Goal: Task Accomplishment & Management: Manage account settings

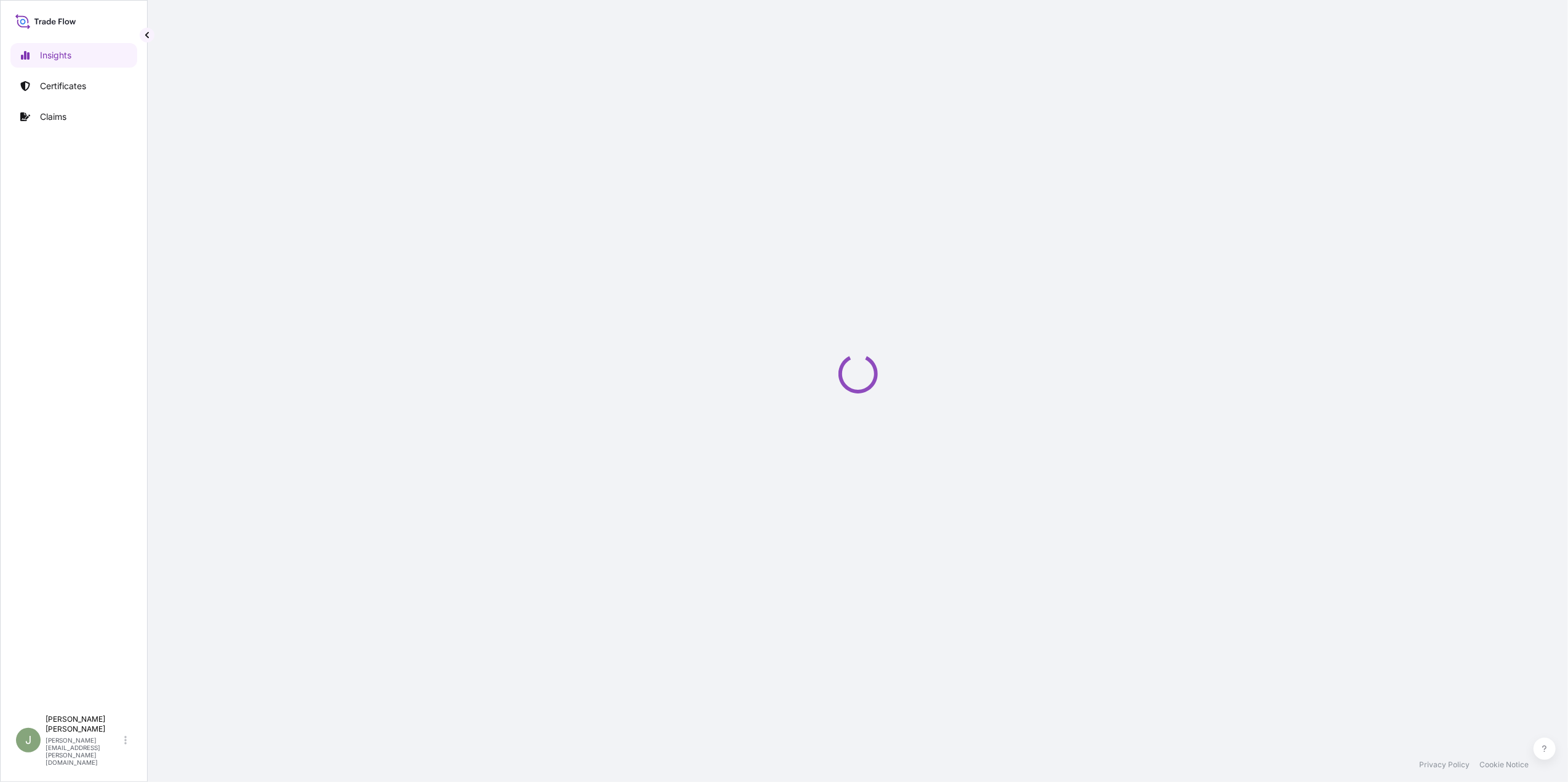
select select "2025"
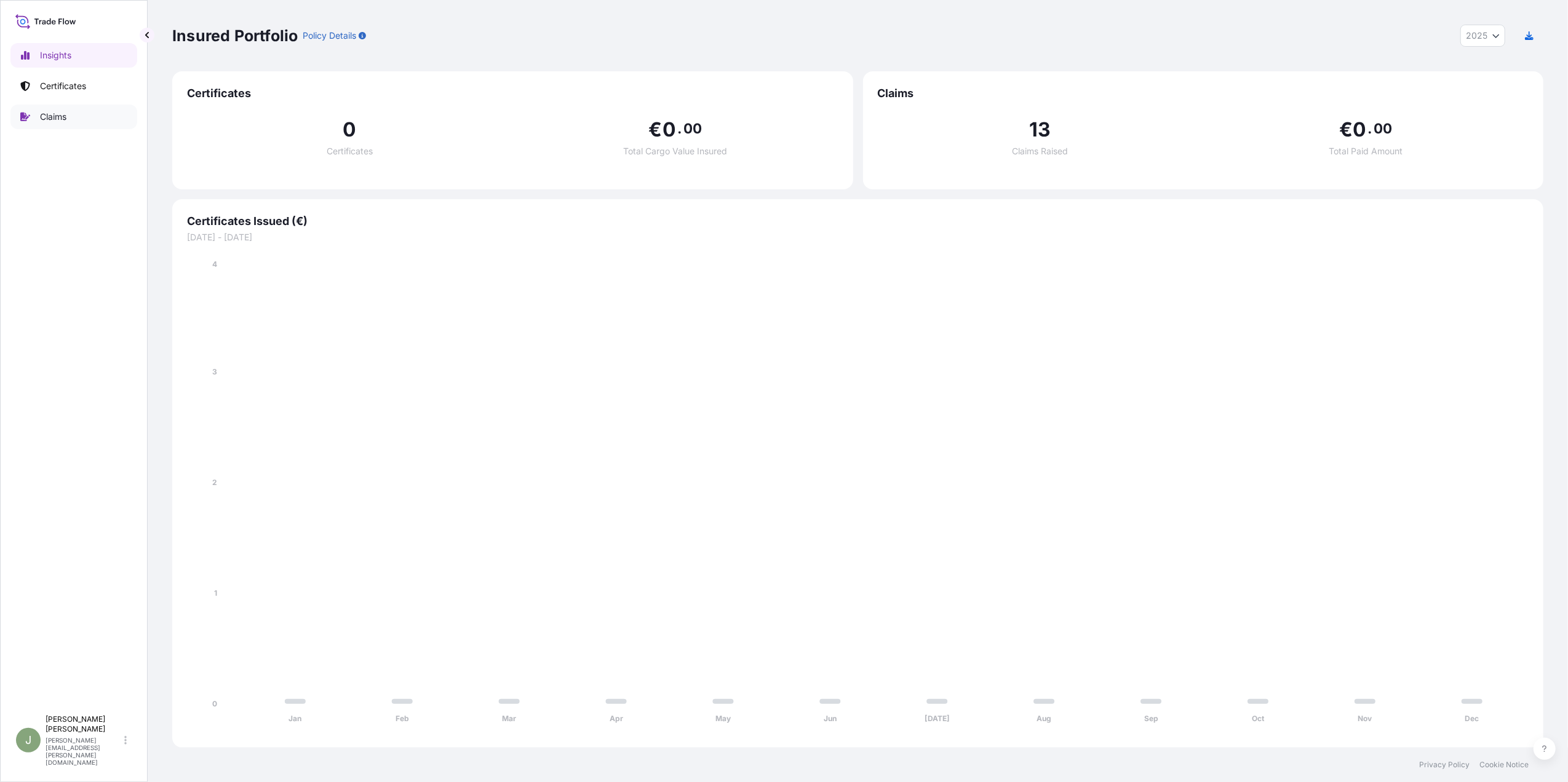
click at [63, 118] on p "Claims" at bounding box center [53, 117] width 27 height 12
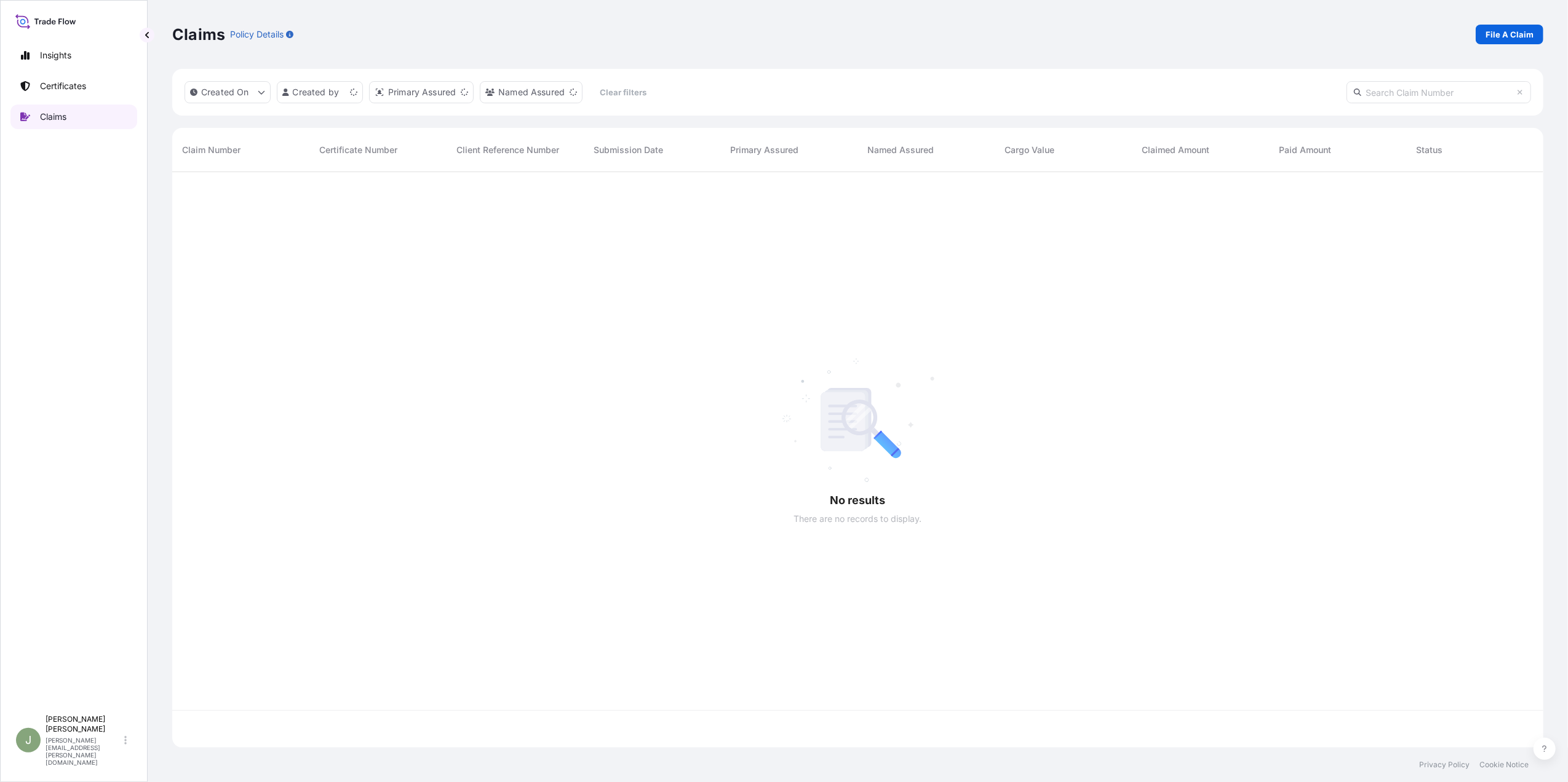
scroll to position [570, 1359]
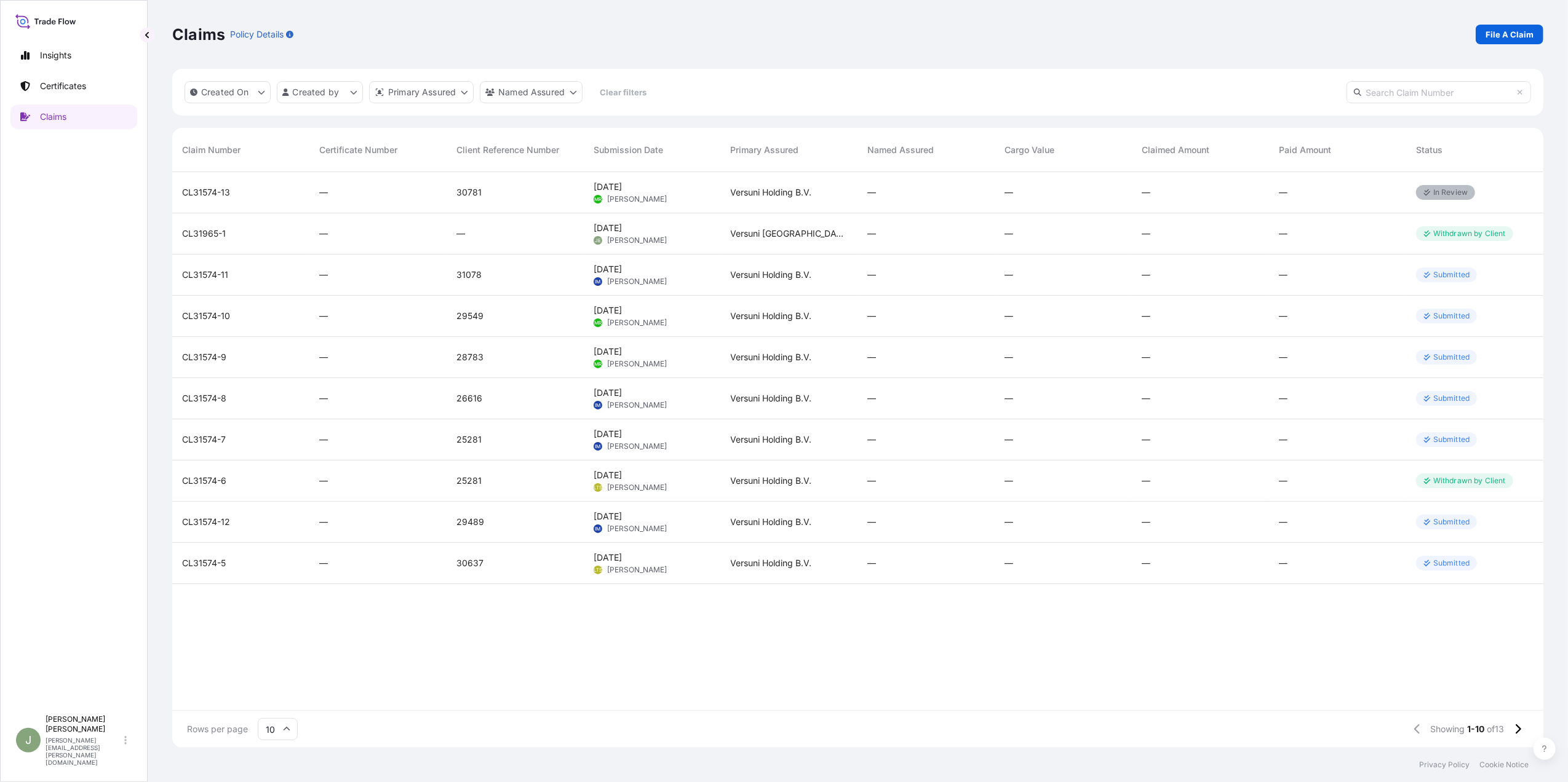
click at [1403, 97] on input "text" at bounding box center [1439, 92] width 185 height 22
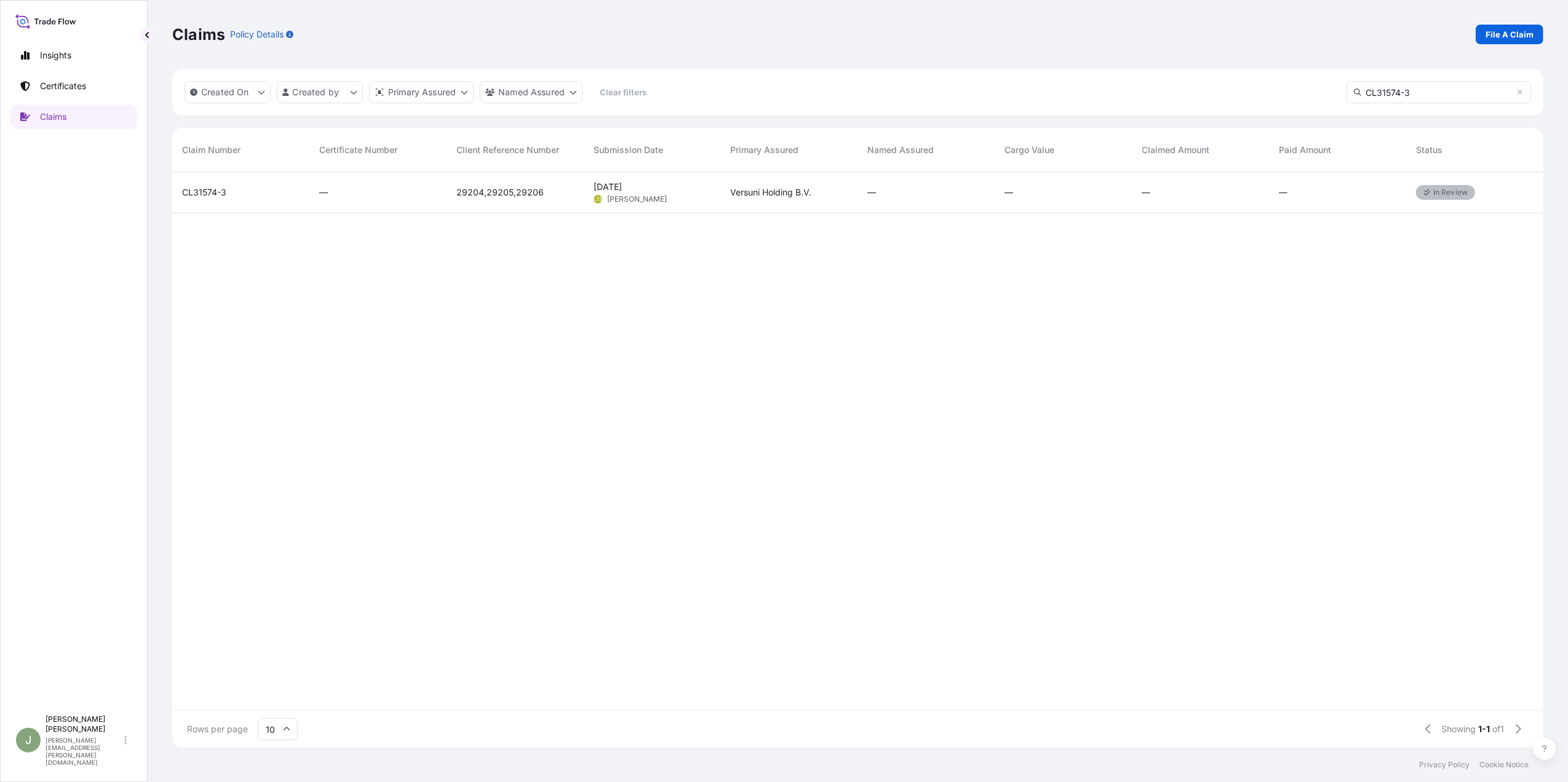
type input "CL31574-3"
click at [236, 193] on div "CL31574-3" at bounding box center [240, 193] width 118 height 12
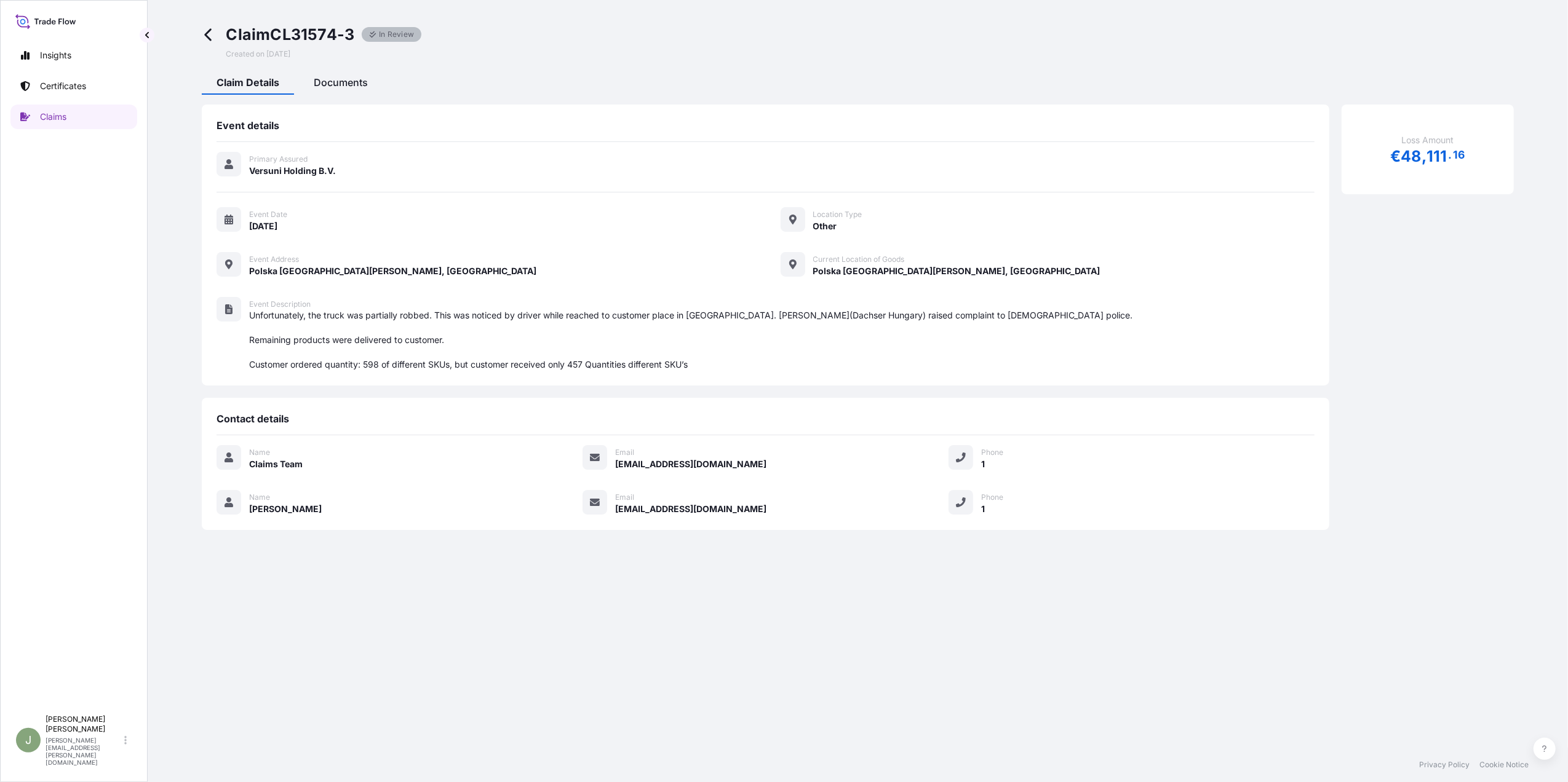
click at [359, 74] on div "Documents" at bounding box center [340, 84] width 84 height 21
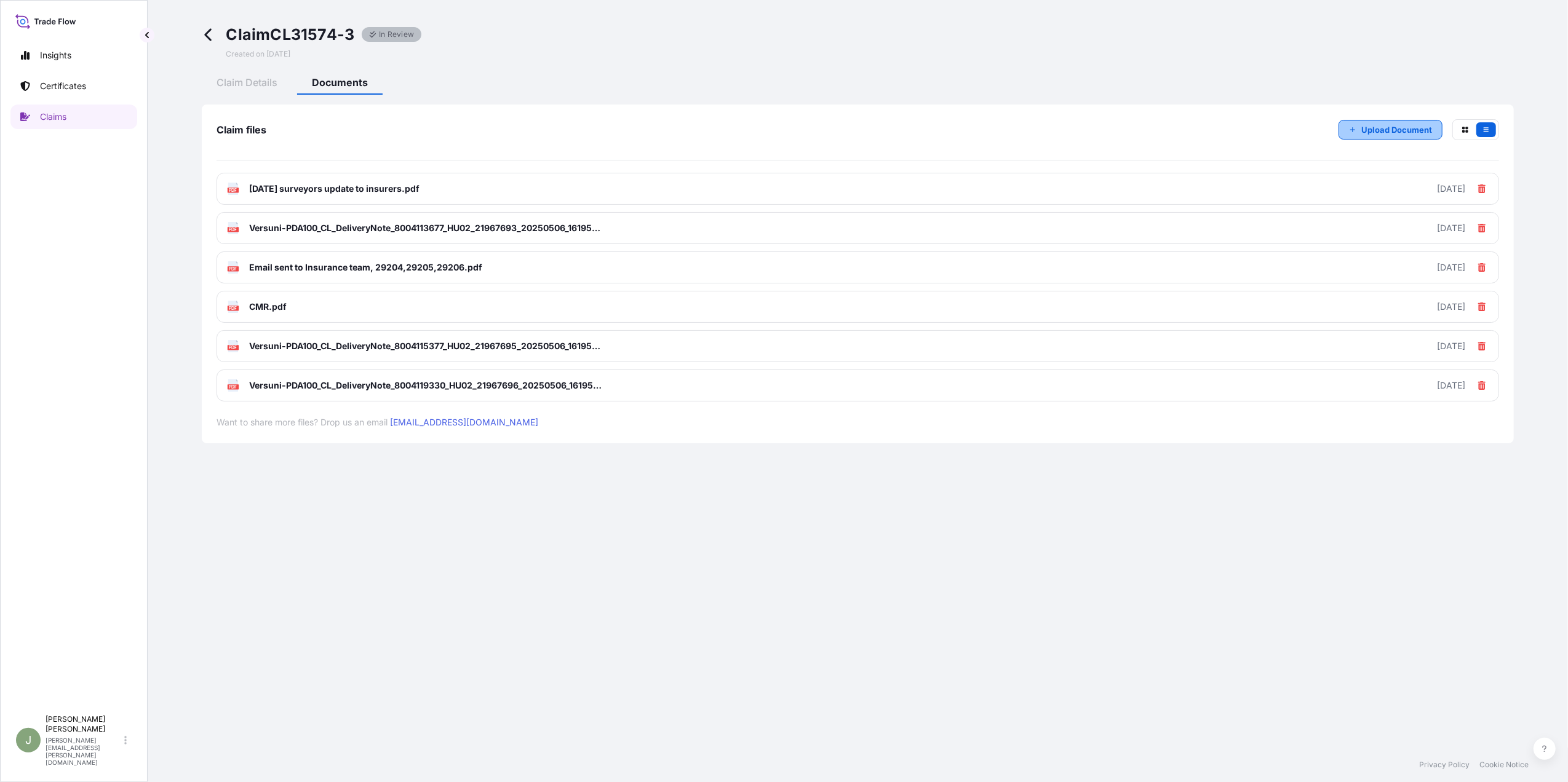
click at [1403, 124] on p "Upload Document" at bounding box center [1397, 130] width 71 height 12
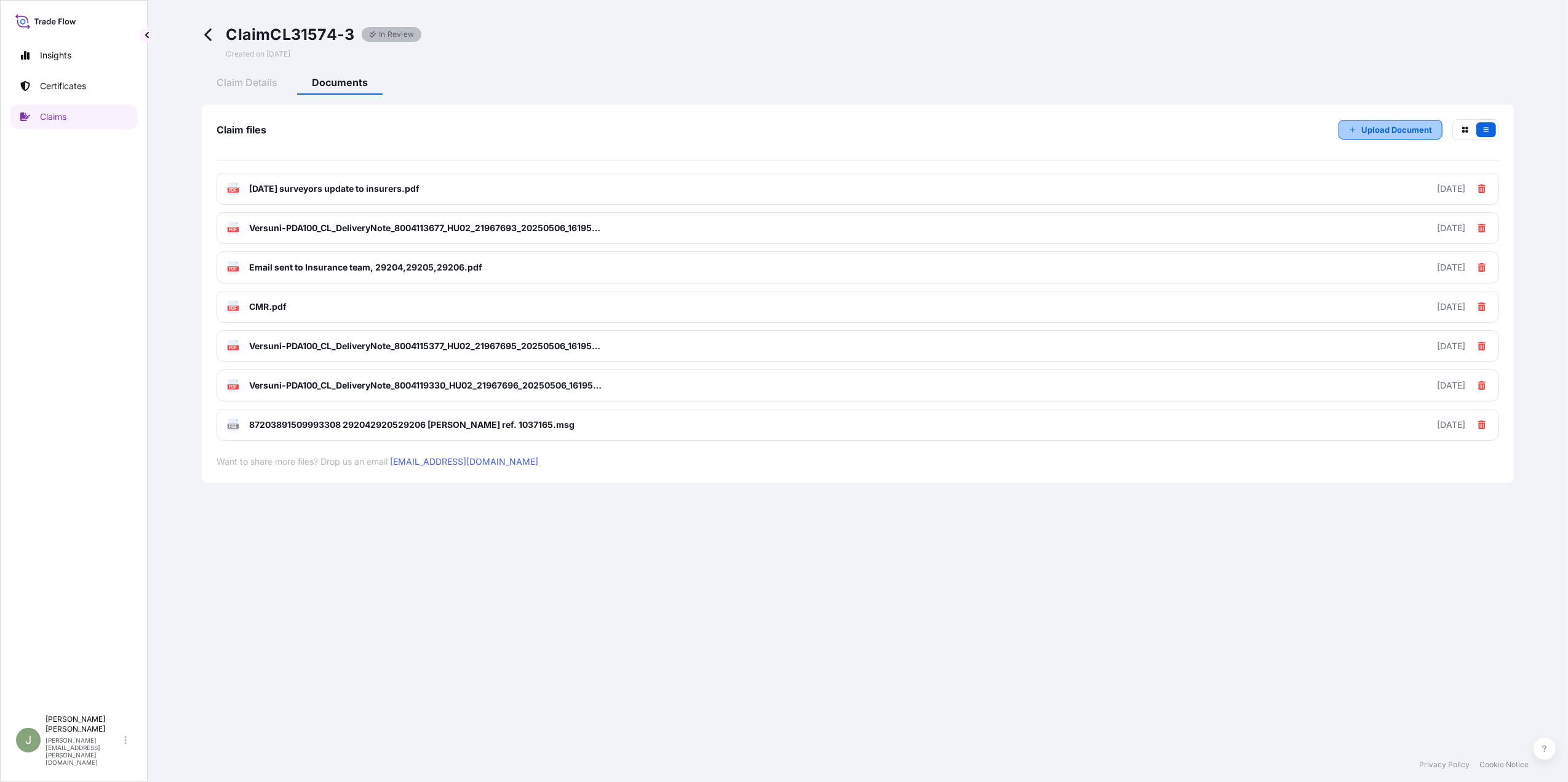
click at [1363, 121] on button "Upload Document" at bounding box center [1390, 129] width 104 height 20
click at [1381, 129] on p "Upload Document" at bounding box center [1397, 130] width 71 height 12
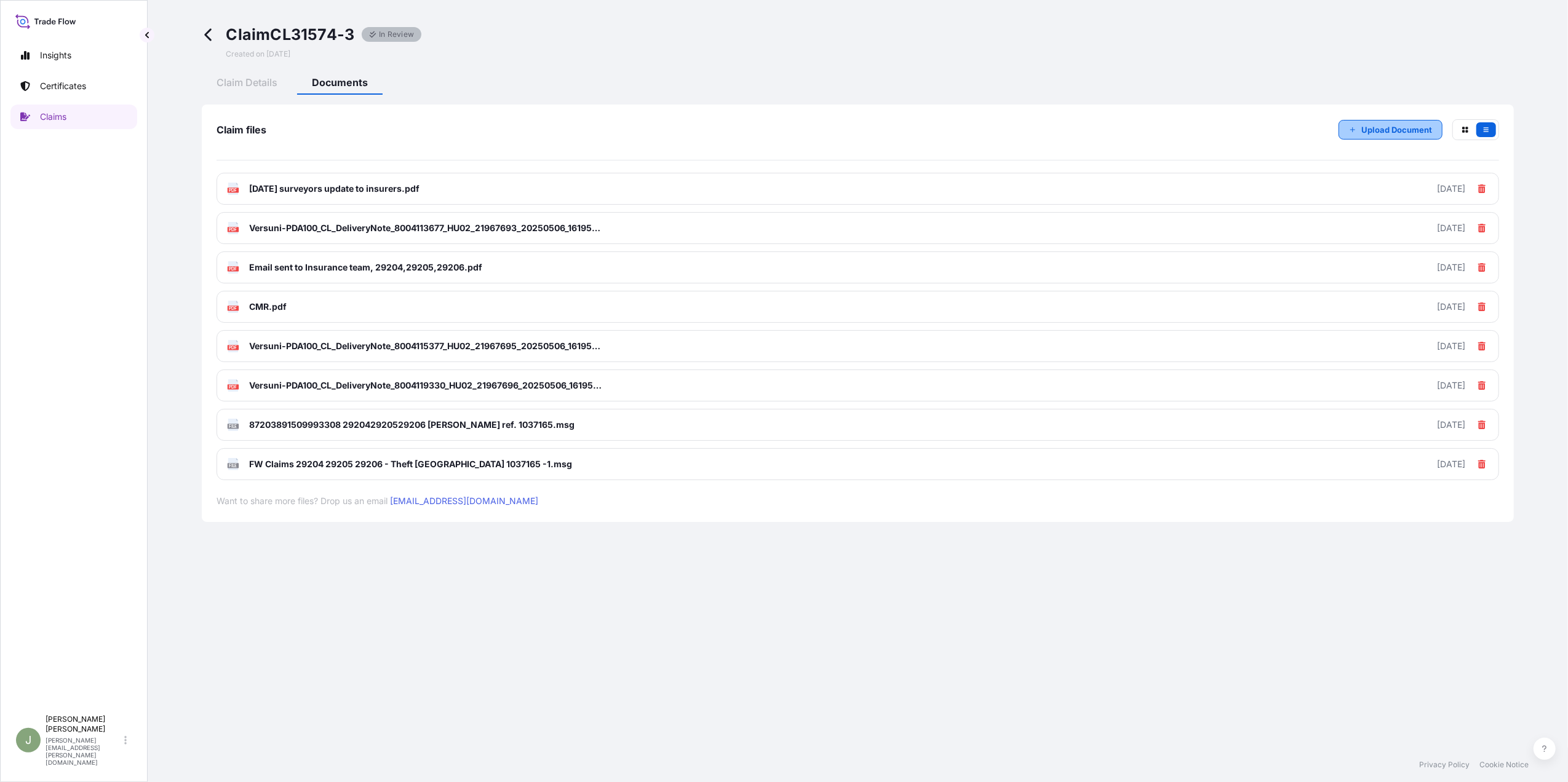
click at [1361, 120] on button "Upload Document" at bounding box center [1390, 129] width 104 height 20
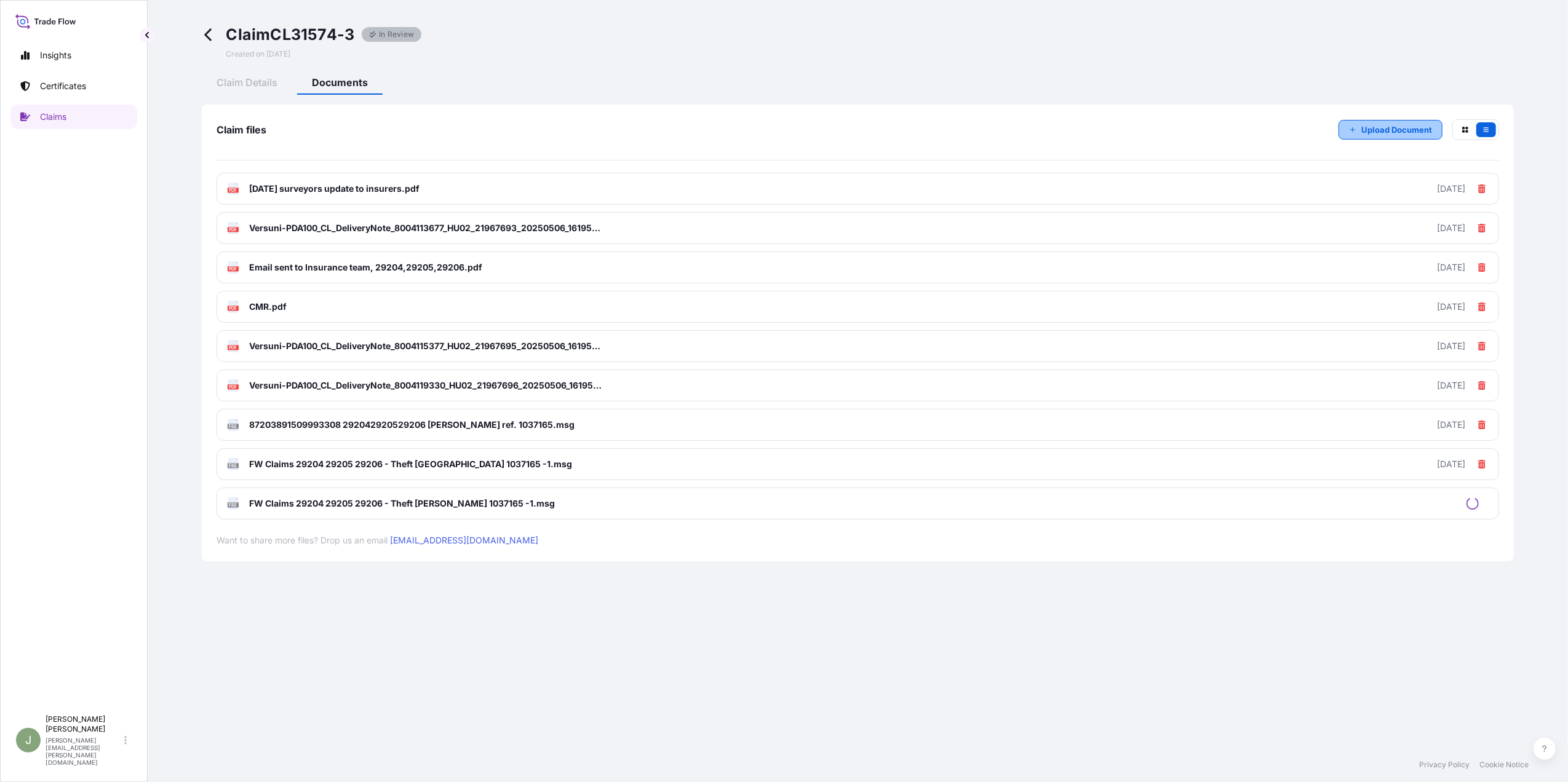
click at [1366, 135] on p "Upload Document" at bounding box center [1397, 130] width 71 height 12
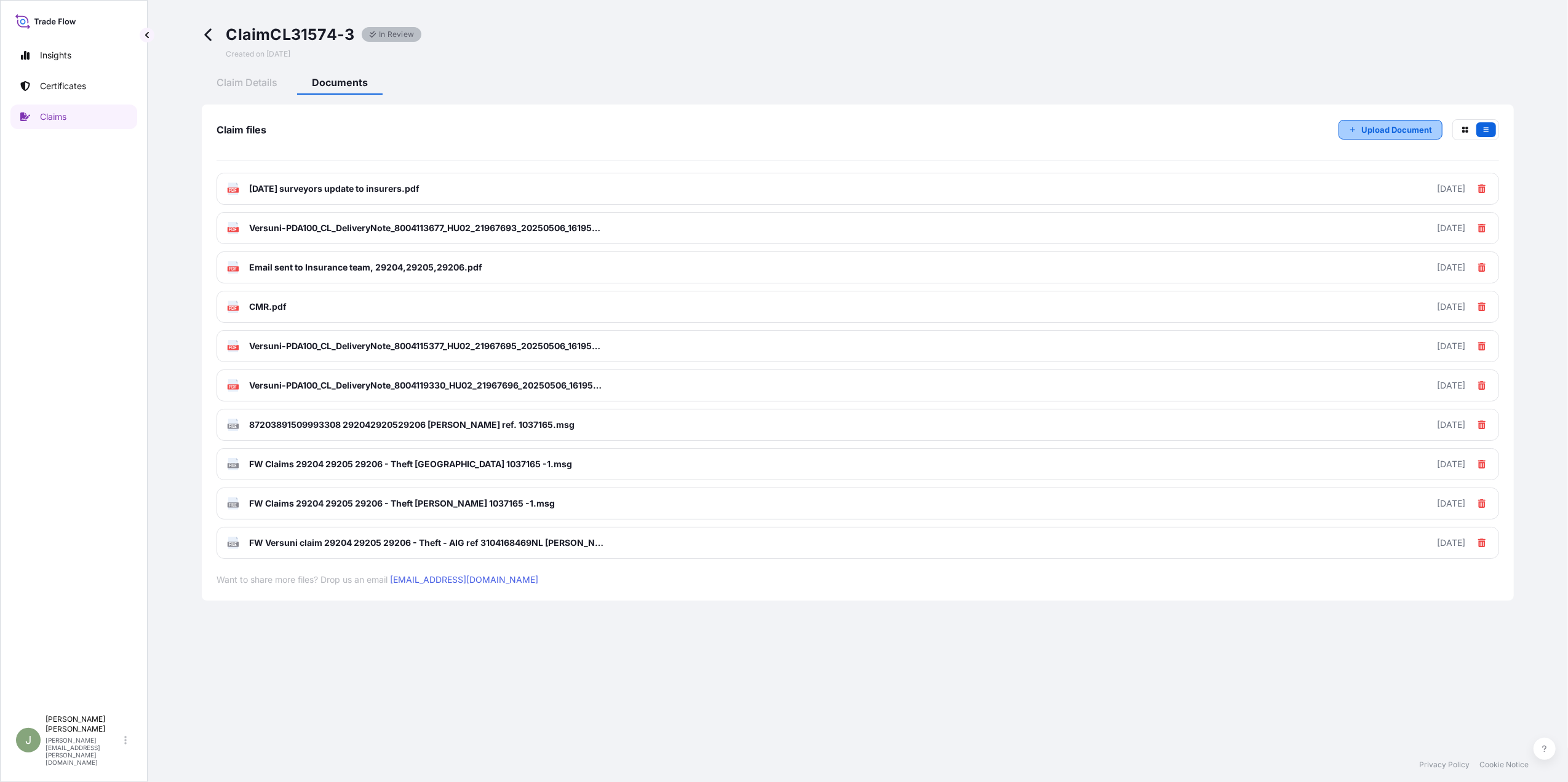
click at [1384, 129] on p "Upload Document" at bounding box center [1397, 130] width 71 height 12
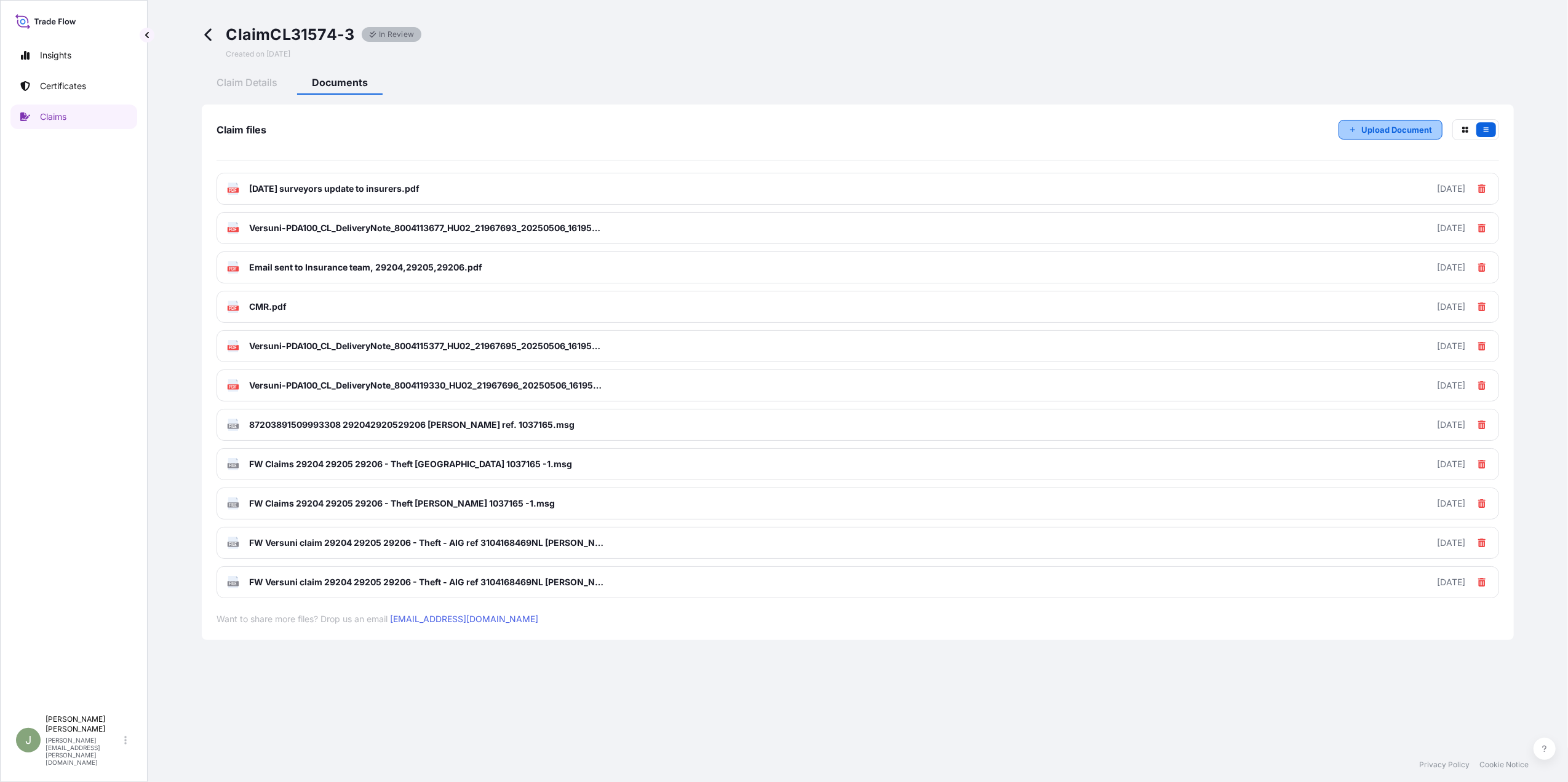
click at [1392, 124] on p "Upload Document" at bounding box center [1397, 130] width 71 height 12
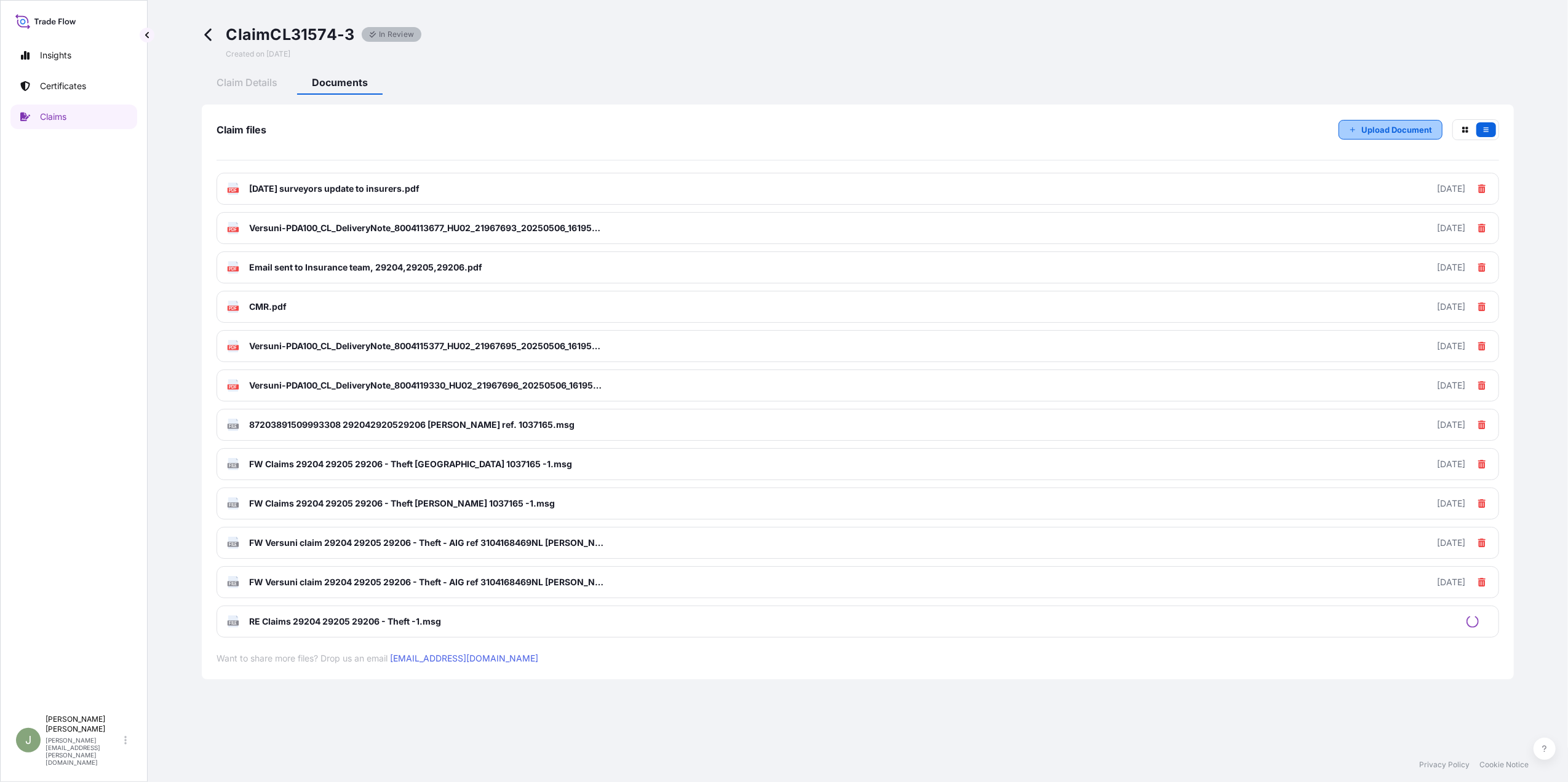
click at [1369, 133] on p "Upload Document" at bounding box center [1397, 130] width 71 height 12
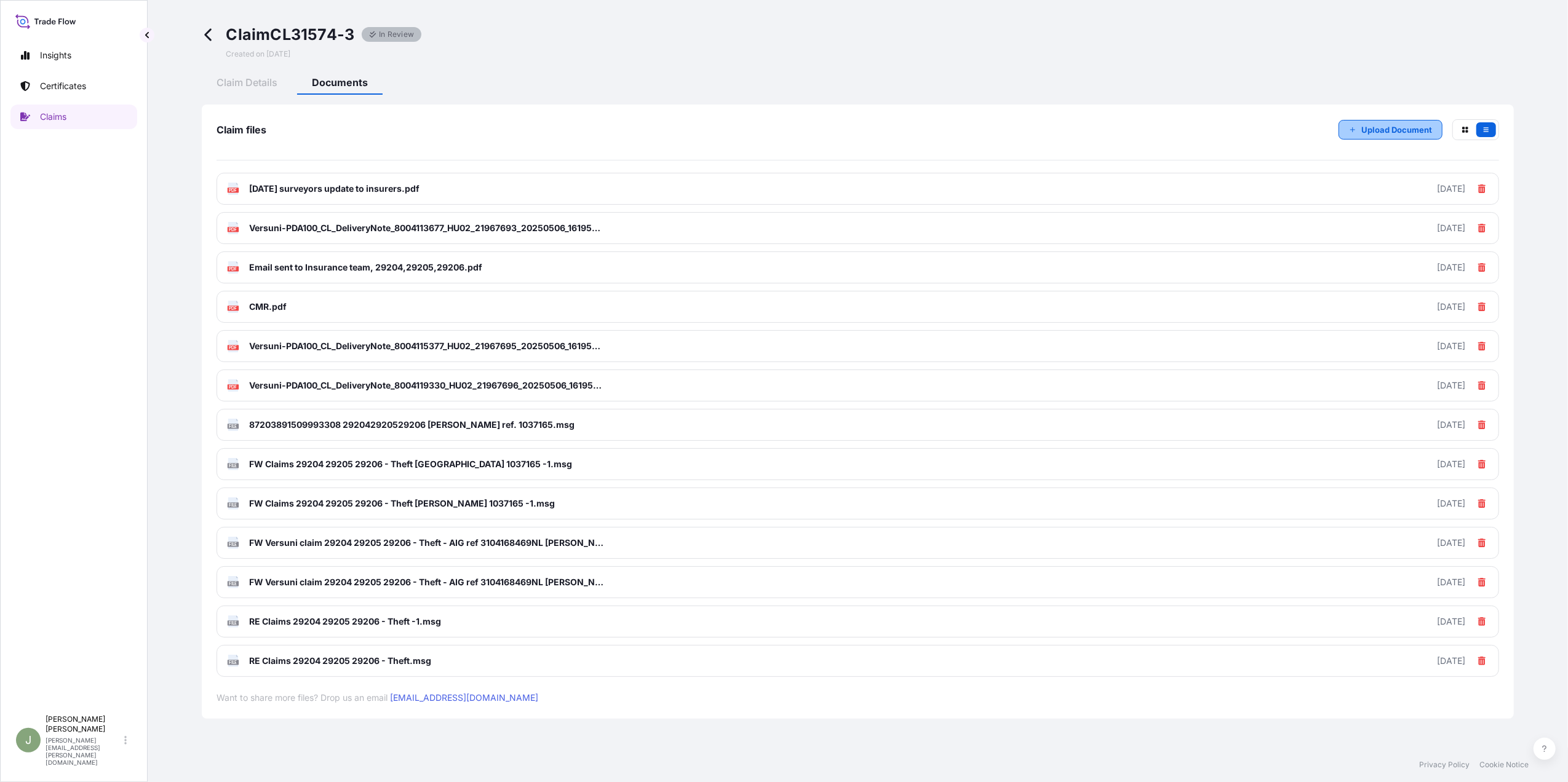
click at [1346, 125] on button "Upload Document" at bounding box center [1390, 129] width 104 height 20
